Goal: Task Accomplishment & Management: Use online tool/utility

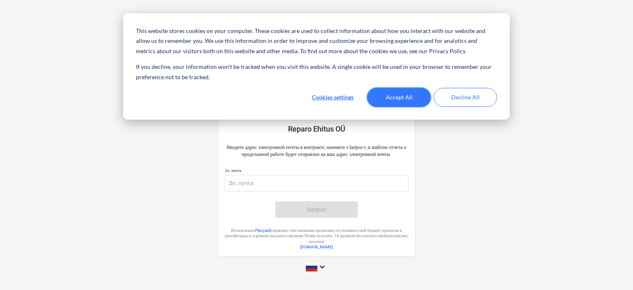
click at [406, 96] on button "Accept All" at bounding box center [398, 97] width 63 height 19
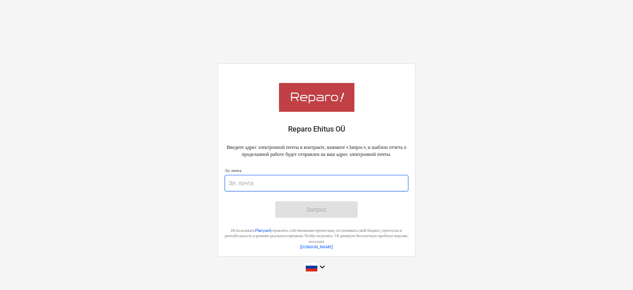
click at [252, 185] on input "email" at bounding box center [317, 183] width 184 height 16
click at [251, 191] on input "email" at bounding box center [317, 183] width 184 height 16
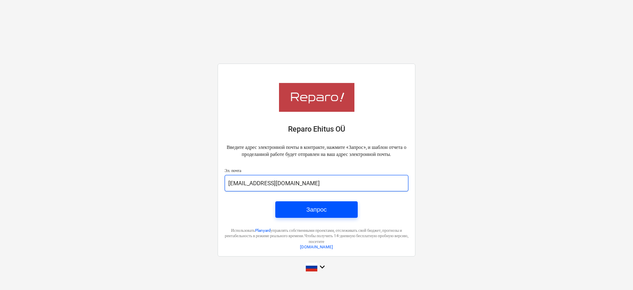
type input "ou.neval@gmail.com"
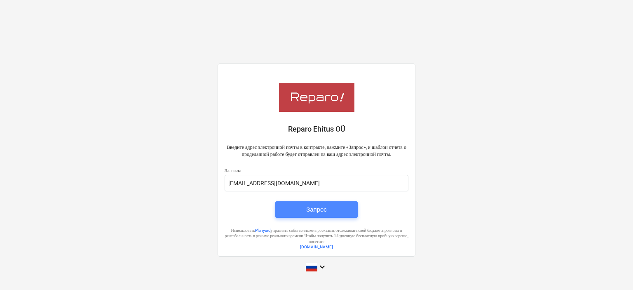
click at [303, 212] on span "Запрос" at bounding box center [316, 209] width 63 height 11
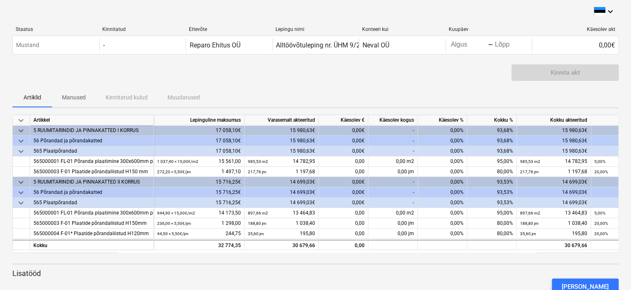
drag, startPoint x: 516, startPoint y: 82, endPoint x: 514, endPoint y: 70, distance: 12.2
click at [514, 70] on div "Kinnita akt" at bounding box center [315, 75] width 606 height 23
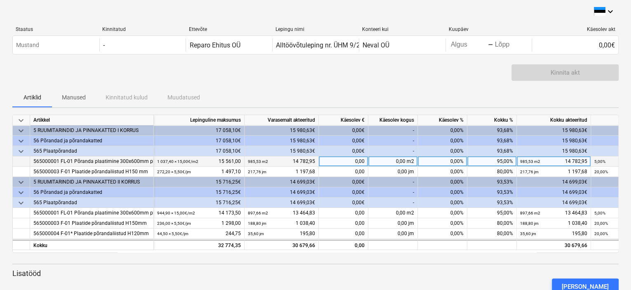
click at [437, 160] on div "0,00%" at bounding box center [442, 161] width 49 height 10
type input "1"
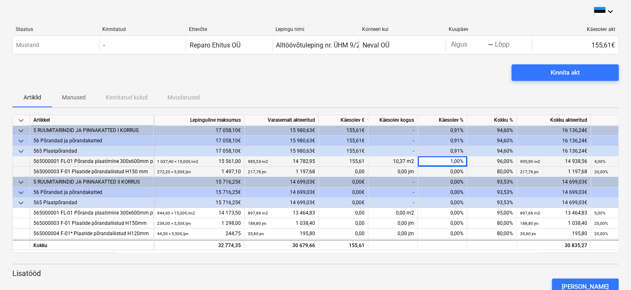
click at [450, 171] on div "0,00%" at bounding box center [442, 172] width 49 height 10
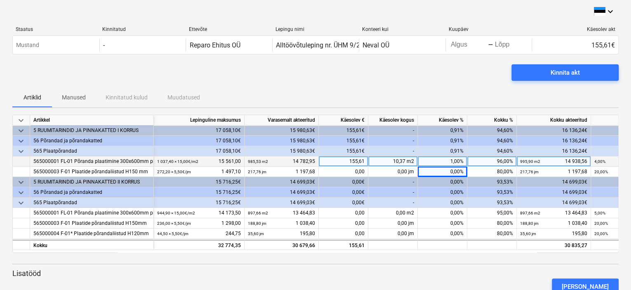
click at [457, 159] on div "1,00%" at bounding box center [442, 161] width 49 height 10
type input "0"
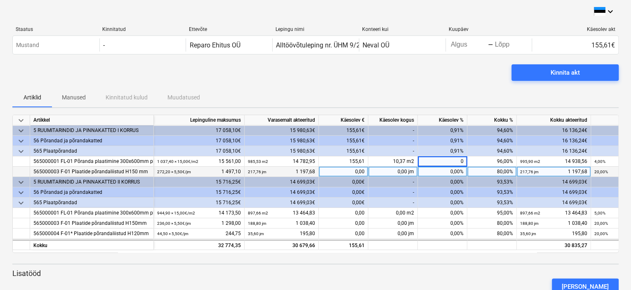
click at [462, 173] on div "0,00%" at bounding box center [442, 172] width 49 height 10
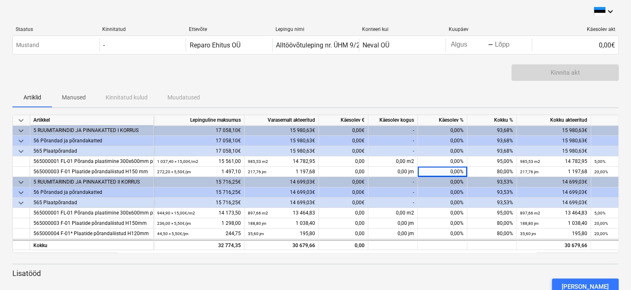
click at [277, 79] on div "Kinnita akt" at bounding box center [315, 75] width 606 height 23
